Goal: Check status: Verify the current state of an ongoing process or item

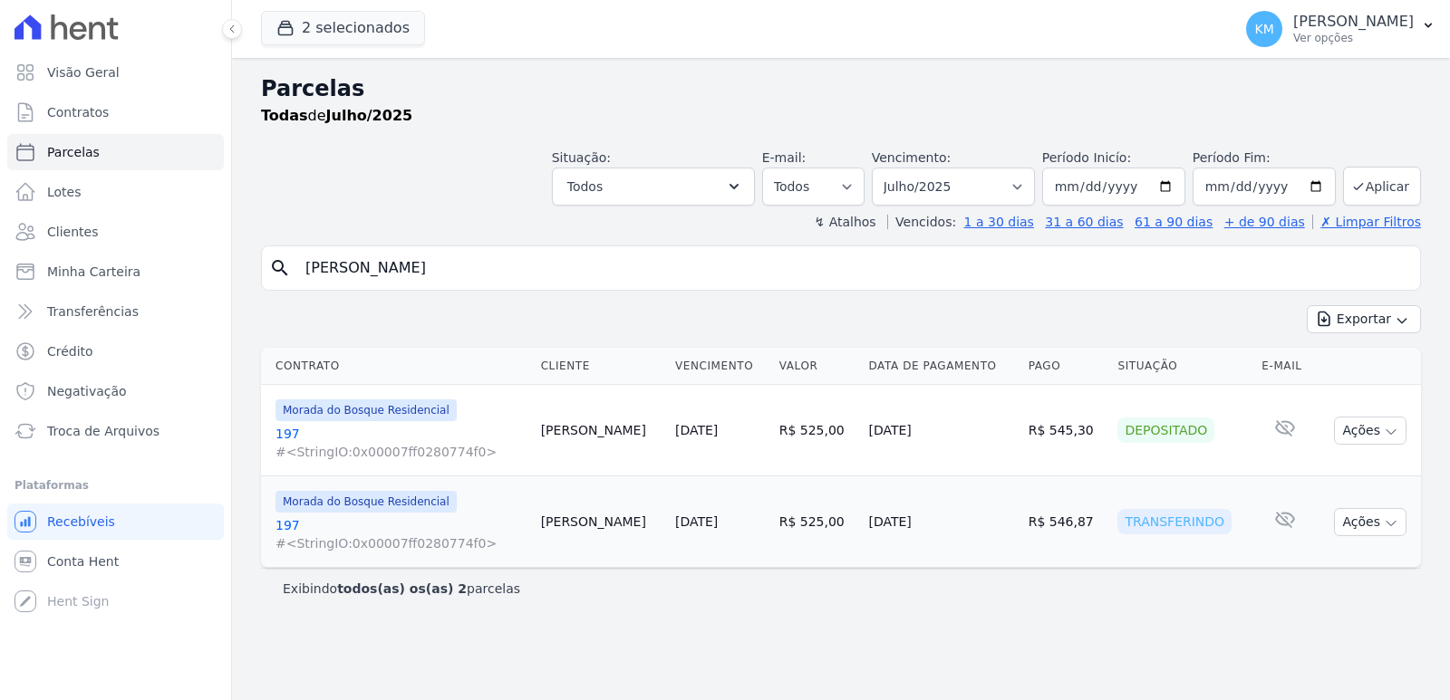
select select
click at [313, 21] on button "2 selecionados" at bounding box center [343, 28] width 164 height 34
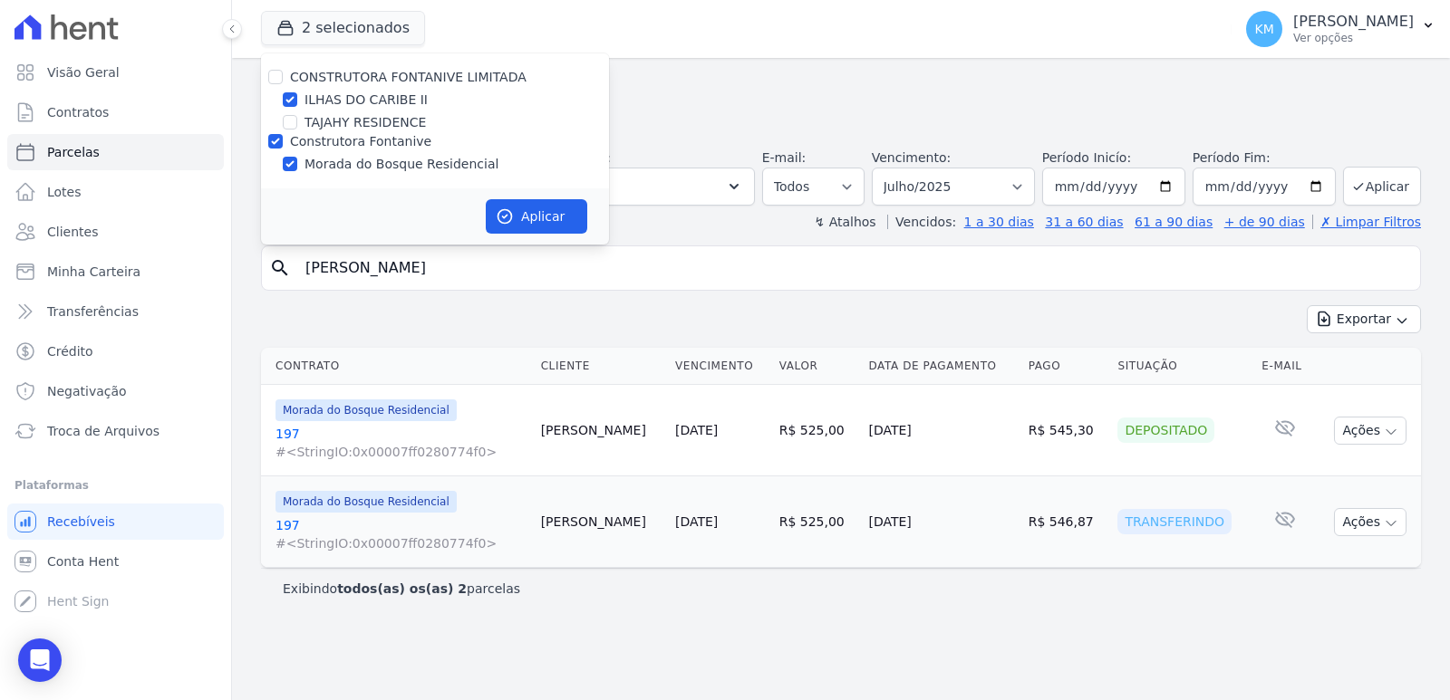
drag, startPoint x: 282, startPoint y: 101, endPoint x: 291, endPoint y: 102, distance: 9.2
click at [288, 101] on div "ILHAS DO CARIBE II" at bounding box center [435, 100] width 348 height 19
click at [293, 103] on input "ILHAS DO CARIBE II" at bounding box center [290, 99] width 14 height 14
checkbox input "false"
click at [537, 226] on button "Aplicar" at bounding box center [536, 216] width 101 height 34
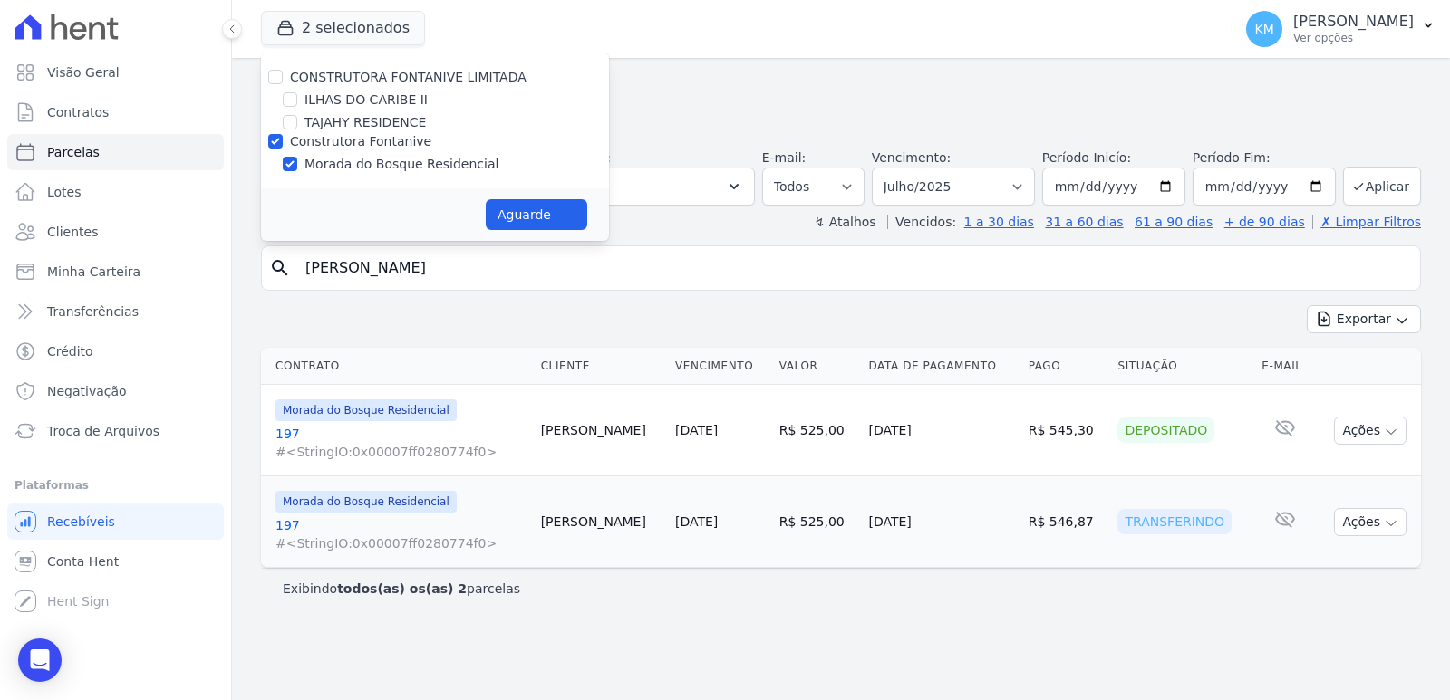
select select
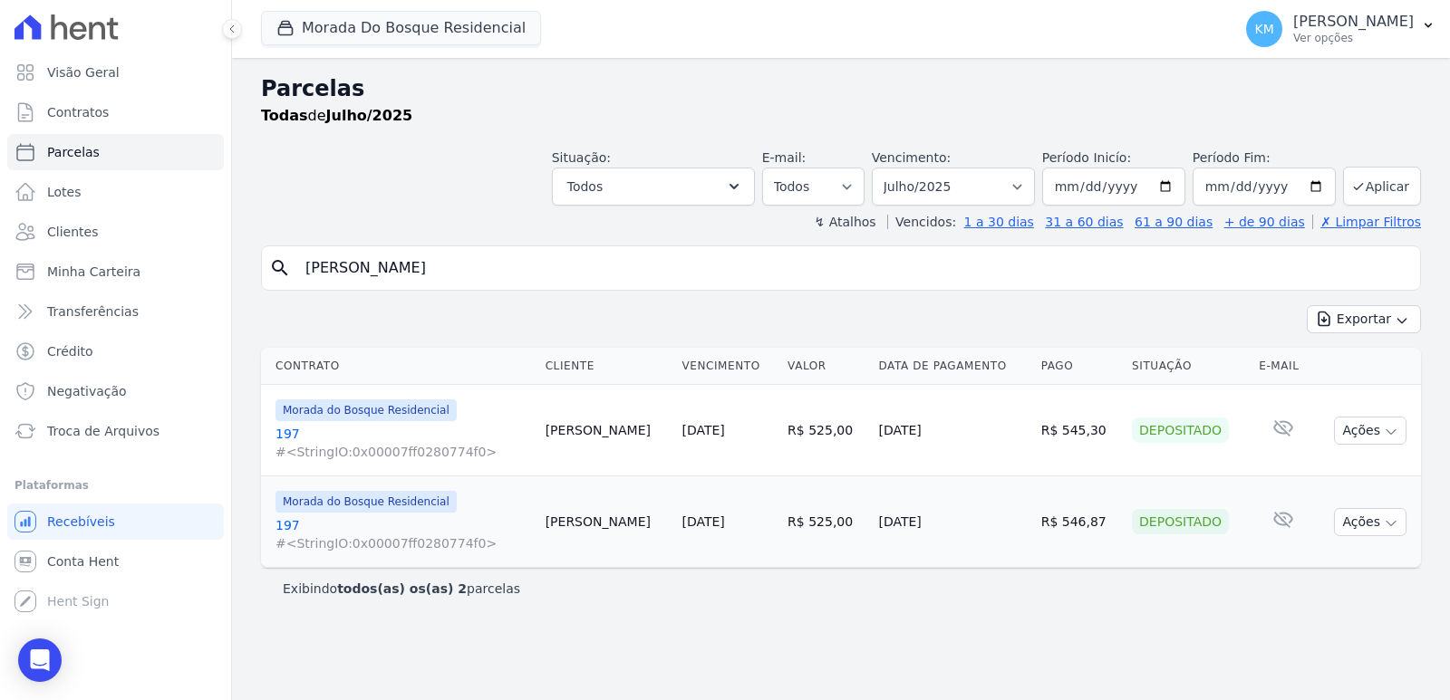
drag, startPoint x: 515, startPoint y: 272, endPoint x: 200, endPoint y: 251, distance: 315.1
click at [200, 251] on div "Visão Geral Contratos [GEOGRAPHIC_DATA] Lotes Clientes Minha Carteira Transferê…" at bounding box center [725, 350] width 1450 height 700
click at [111, 112] on link "Contratos" at bounding box center [115, 112] width 217 height 36
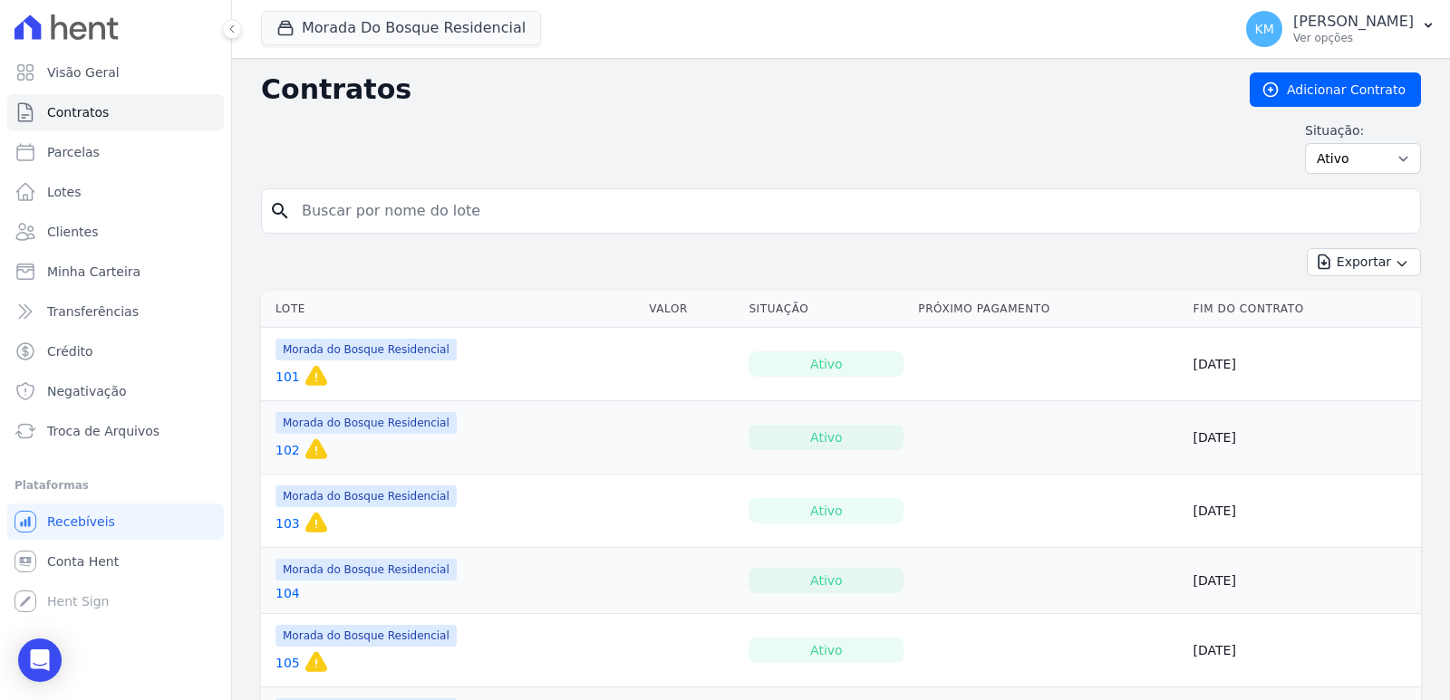
click at [381, 210] on input "search" at bounding box center [852, 211] width 1122 height 36
type input "258"
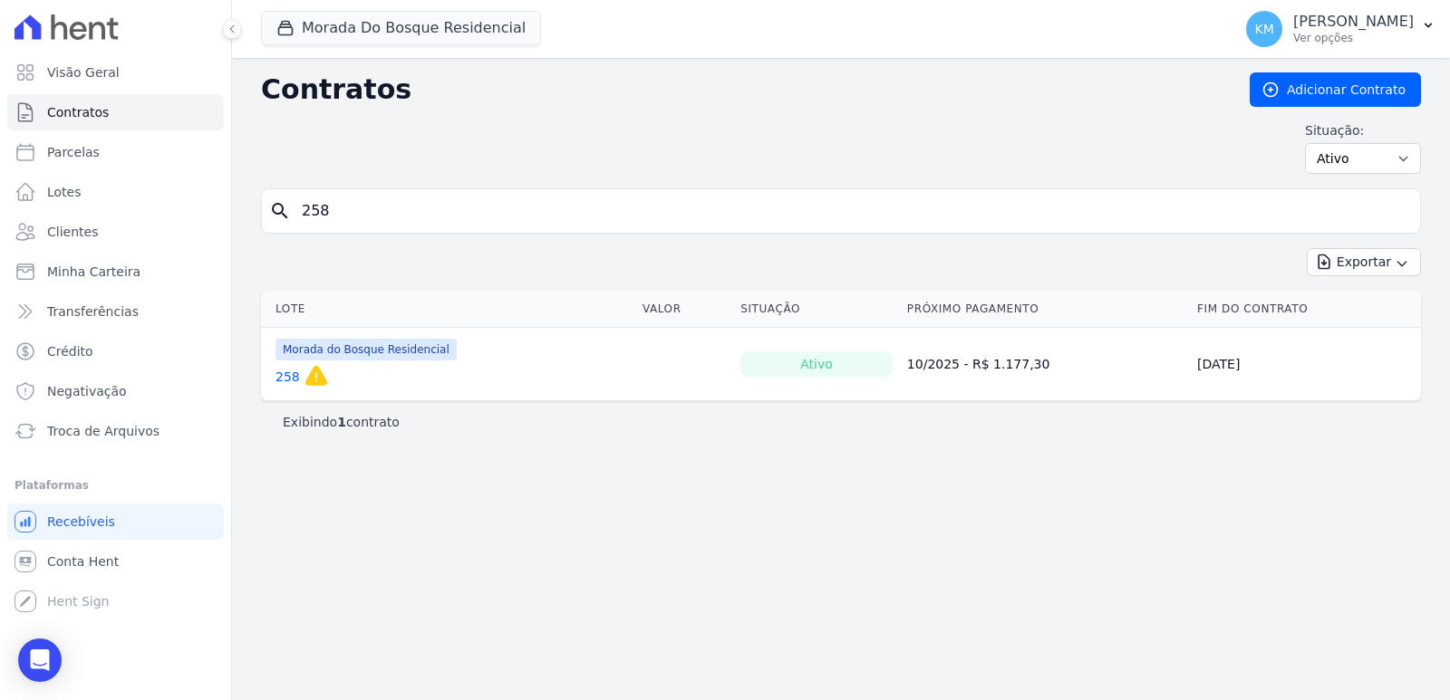
click at [280, 370] on link "258" at bounding box center [287, 377] width 24 height 18
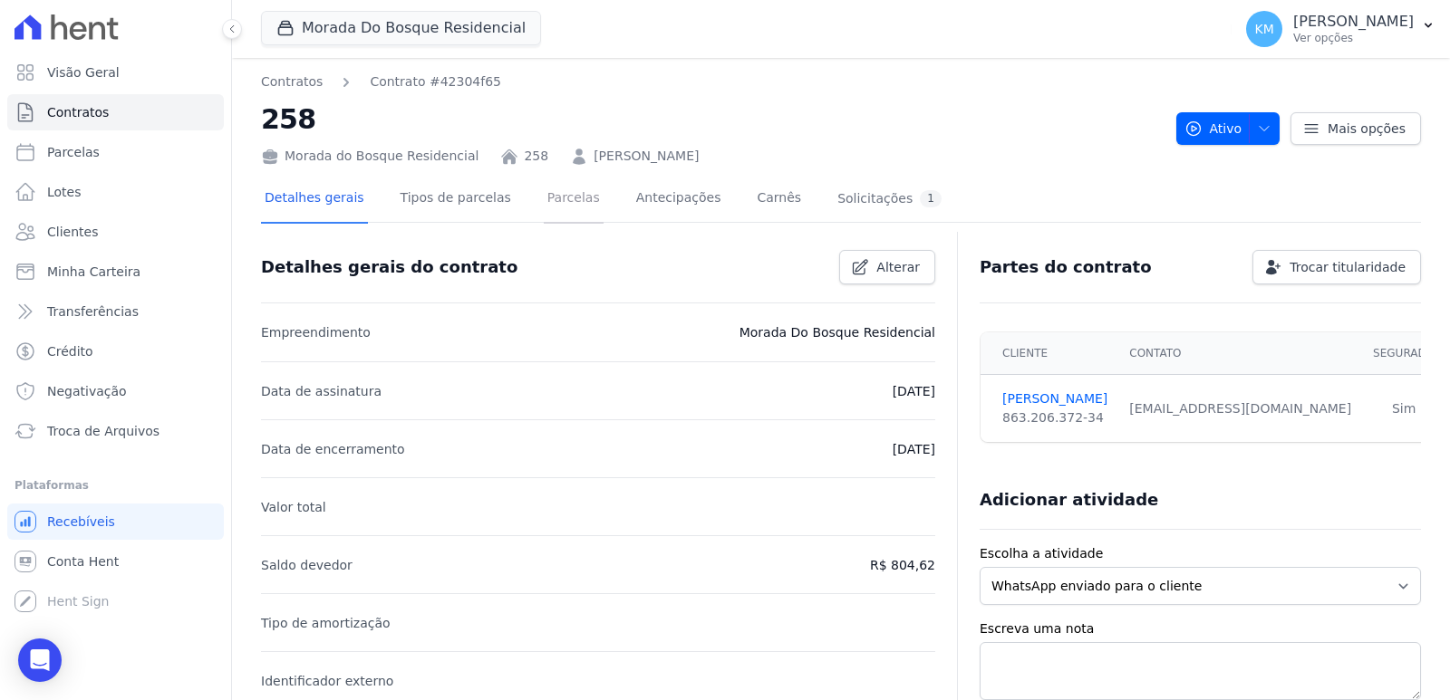
click at [546, 203] on link "Parcelas" at bounding box center [574, 200] width 60 height 48
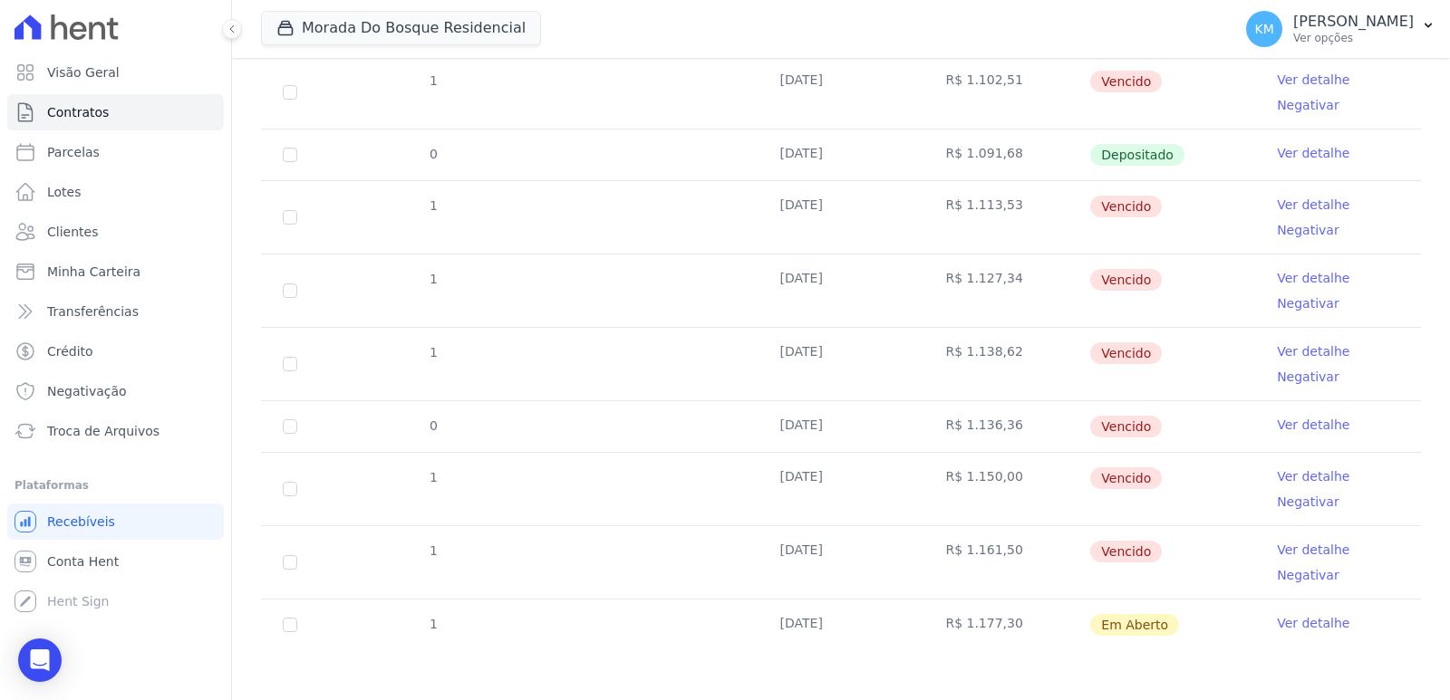
scroll to position [593, 0]
